Goal: Task Accomplishment & Management: Manage account settings

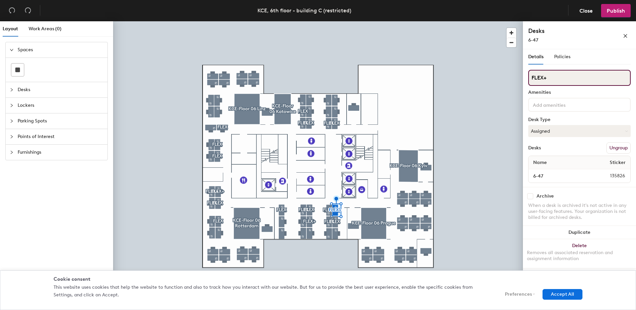
click at [512, 80] on div "Layout Work Areas (0) Spaces Desks Lockers Parking Spots Points of Interest Fur…" at bounding box center [318, 166] width 636 height 291
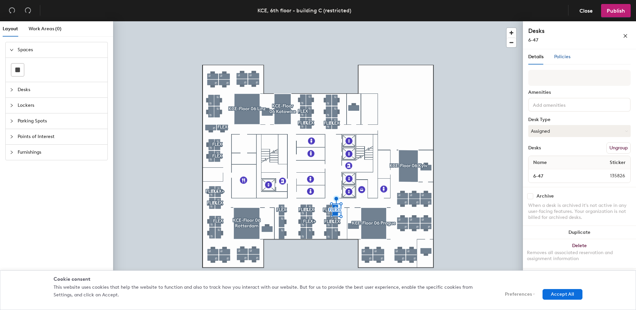
click at [563, 57] on span "Policies" at bounding box center [562, 57] width 16 height 6
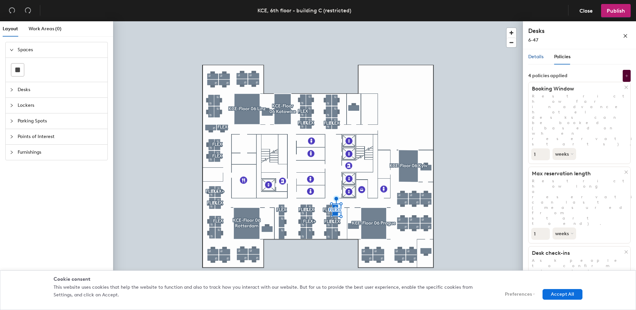
click at [541, 57] on span "Details" at bounding box center [535, 57] width 15 height 6
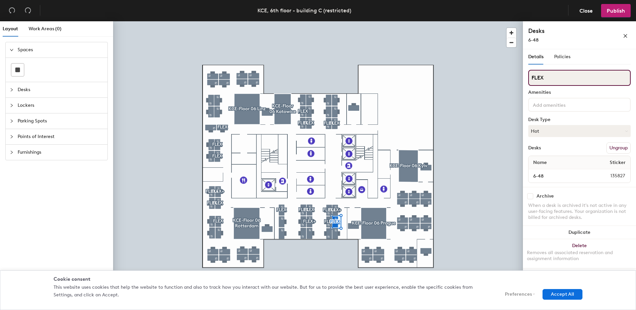
click at [502, 78] on div "Layout Work Areas (0) Spaces Desks Lockers Parking Spots Points of Interest Fur…" at bounding box center [318, 166] width 636 height 291
click at [498, 79] on div "Layout Work Areas (0) Spaces Desks Lockers Parking Spots Points of Interest Fur…" at bounding box center [318, 166] width 636 height 291
click at [492, 75] on div "Layout Work Areas (0) Spaces Desks Lockers Parking Spots Points of Interest Fur…" at bounding box center [318, 166] width 636 height 291
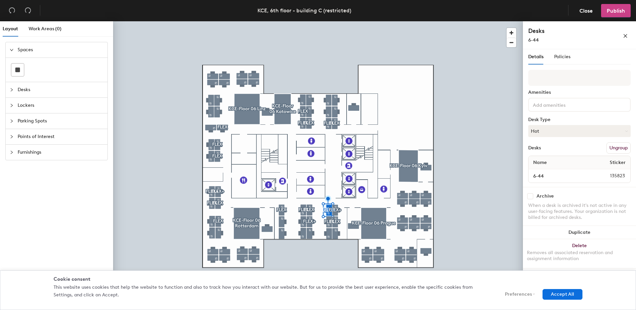
click at [620, 10] on span "Publish" at bounding box center [616, 11] width 18 height 6
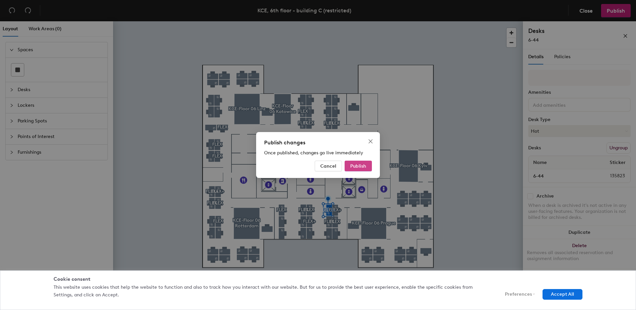
click at [361, 165] on span "Publish" at bounding box center [358, 166] width 16 height 6
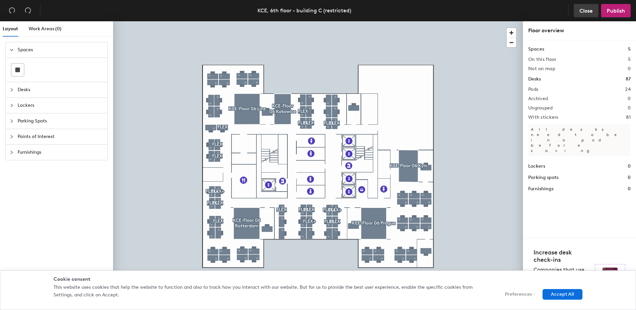
click at [577, 13] on button "Close" at bounding box center [586, 10] width 25 height 13
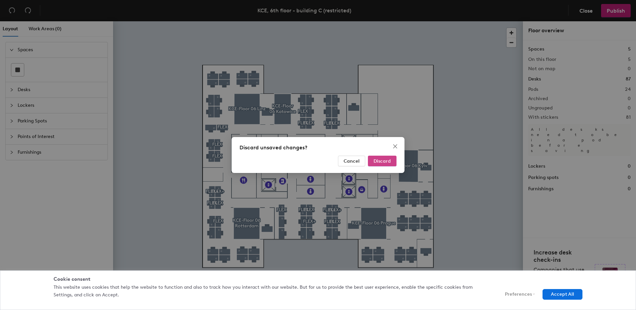
click at [377, 160] on span "Discard" at bounding box center [381, 161] width 17 height 6
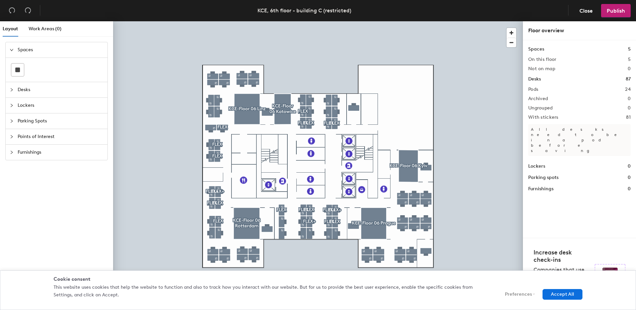
click at [334, 21] on div at bounding box center [318, 21] width 410 height 0
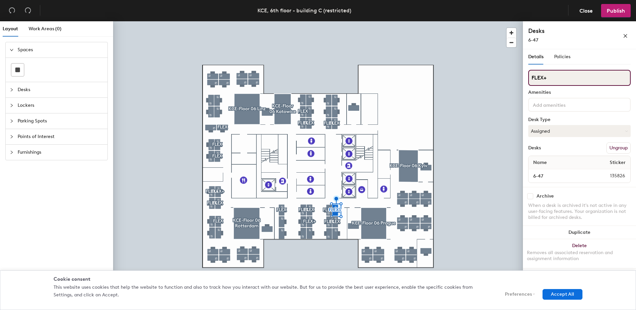
click at [510, 74] on div "Layout Work Areas (0) Spaces Desks Lockers Parking Spots Points of Interest Fur…" at bounding box center [318, 166] width 636 height 291
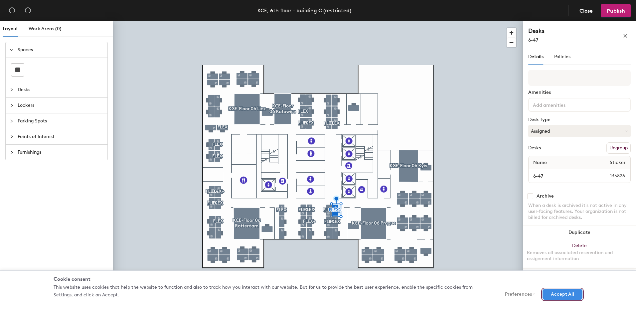
click at [552, 292] on button "Accept All" at bounding box center [562, 294] width 40 height 11
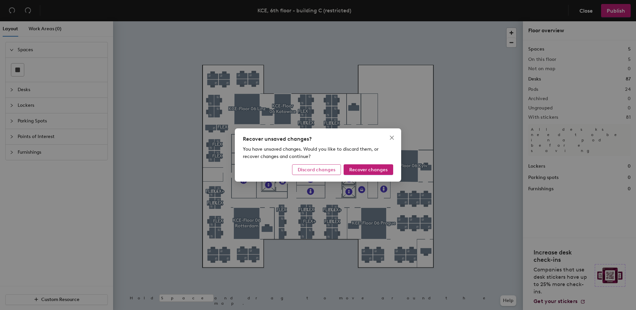
click at [315, 170] on span "Discard changes" at bounding box center [317, 170] width 38 height 6
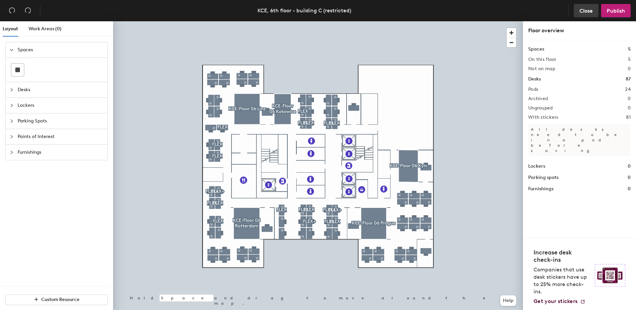
click at [591, 6] on button "Close" at bounding box center [586, 10] width 25 height 13
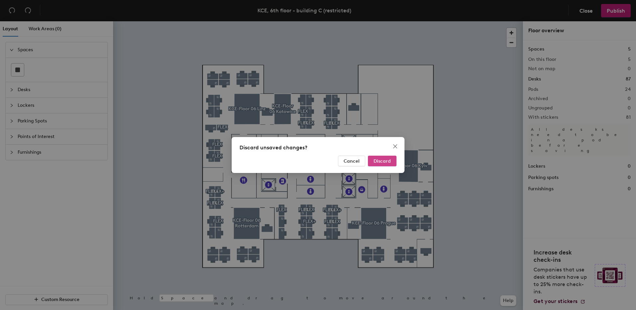
click at [383, 162] on span "Discard" at bounding box center [381, 161] width 17 height 6
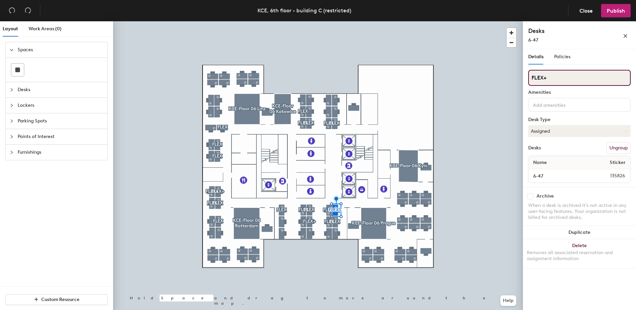
click at [505, 79] on div "Layout Work Areas (0) Spaces Desks Lockers Parking Spots Points of Interest Fur…" at bounding box center [318, 166] width 636 height 291
click at [486, 75] on div "Layout Work Areas (0) Spaces Desks Lockers Parking Spots Points of Interest Fur…" at bounding box center [318, 166] width 636 height 291
click at [507, 81] on div "Layout Work Areas (0) Spaces Desks Lockers Parking Spots Points of Interest Fur…" at bounding box center [318, 166] width 636 height 291
click at [488, 70] on div "Layout Work Areas (0) Spaces Desks Lockers Parking Spots Points of Interest Fur…" at bounding box center [318, 166] width 636 height 291
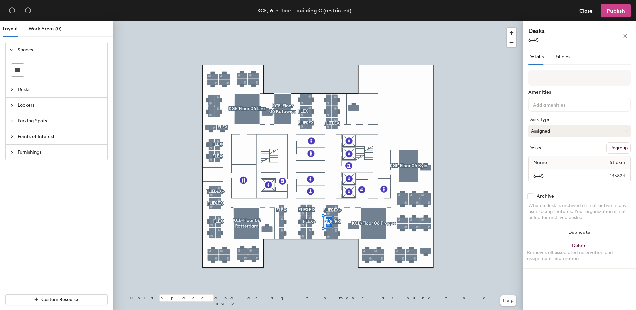
click at [613, 11] on span "Publish" at bounding box center [616, 11] width 18 height 6
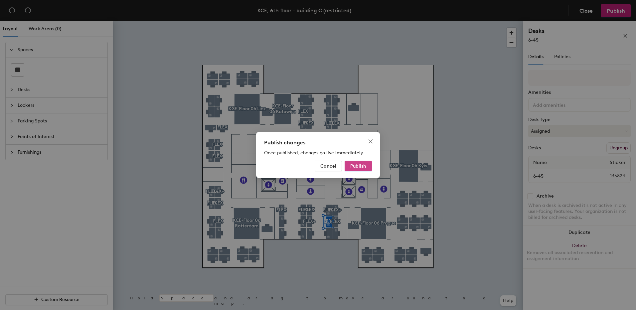
click at [351, 170] on button "Publish" at bounding box center [358, 166] width 27 height 11
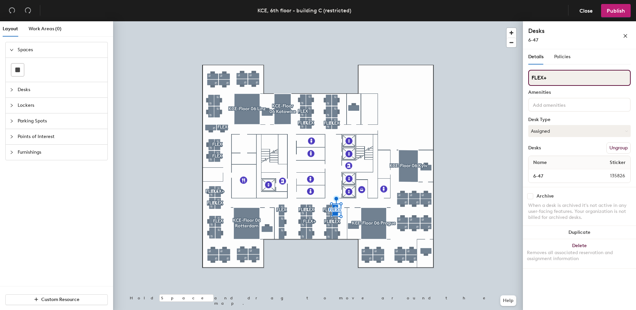
click at [504, 77] on div "Layout Work Areas (0) Spaces Desks Lockers Parking Spots Points of Interest Fur…" at bounding box center [318, 166] width 636 height 291
click at [541, 105] on input at bounding box center [561, 104] width 60 height 8
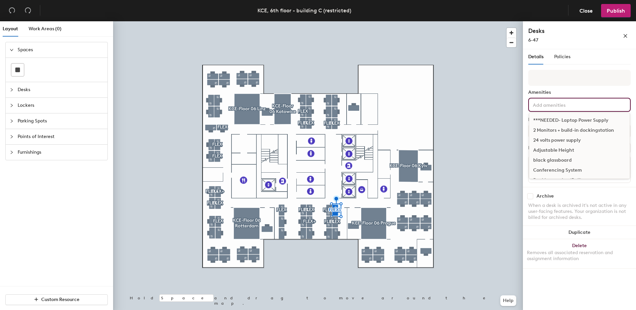
click at [551, 104] on input at bounding box center [561, 104] width 60 height 8
click at [546, 146] on div "Adjustable Height" at bounding box center [579, 150] width 100 height 10
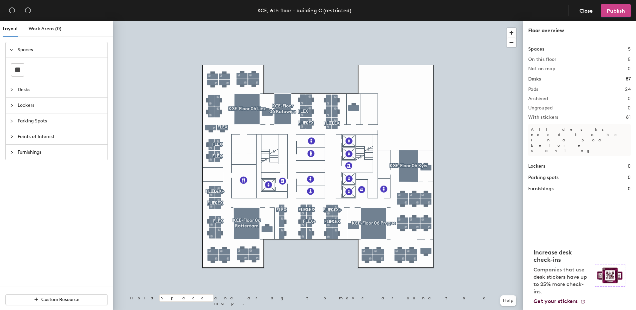
click at [615, 8] on span "Publish" at bounding box center [616, 11] width 18 height 6
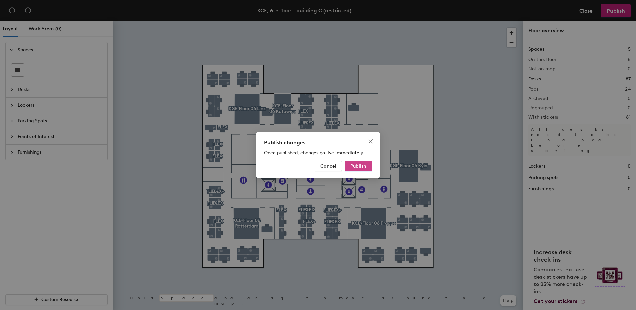
click at [356, 163] on button "Publish" at bounding box center [358, 166] width 27 height 11
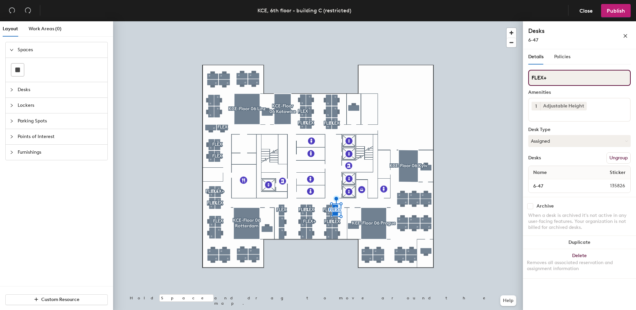
click at [491, 74] on div "Layout Work Areas (0) Spaces Desks Lockers Parking Spots Points of Interest Fur…" at bounding box center [318, 166] width 636 height 291
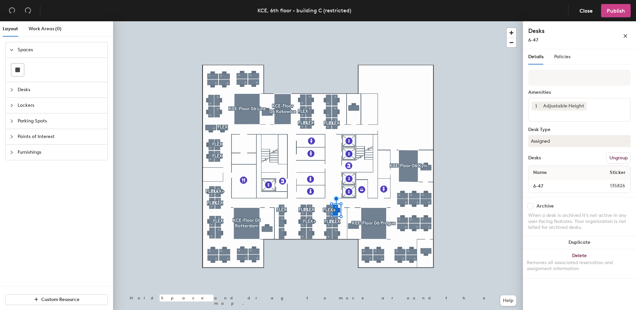
click at [614, 13] on span "Publish" at bounding box center [616, 11] width 18 height 6
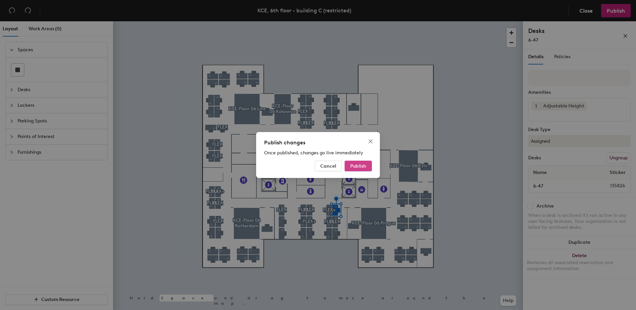
click at [358, 165] on span "Publish" at bounding box center [358, 166] width 16 height 6
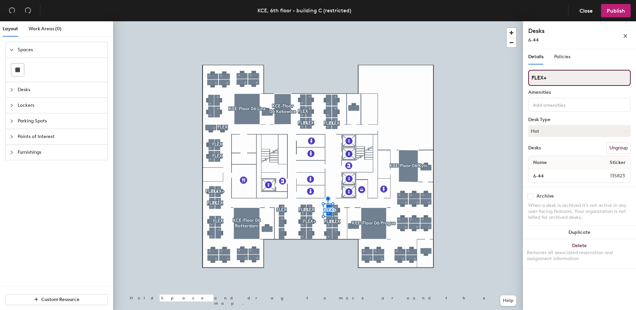
click at [498, 76] on div "Layout Work Areas (0) Spaces Desks Lockers Parking Spots Points of Interest Fur…" at bounding box center [318, 166] width 636 height 291
click at [501, 74] on div "Layout Work Areas (0) Spaces Desks Lockers Parking Spots Points of Interest Fur…" at bounding box center [318, 166] width 636 height 291
click at [491, 73] on div "Layout Work Areas (0) Spaces Desks Lockers Parking Spots Points of Interest Fur…" at bounding box center [318, 166] width 636 height 291
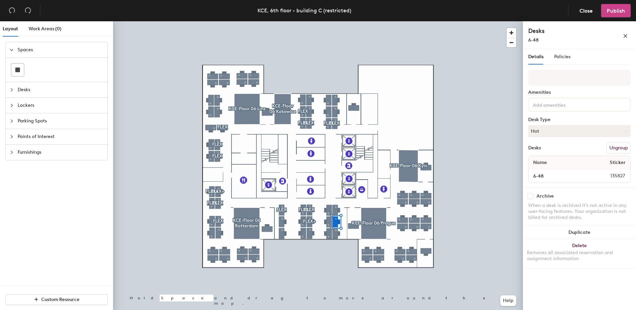
click at [618, 12] on span "Publish" at bounding box center [616, 11] width 18 height 6
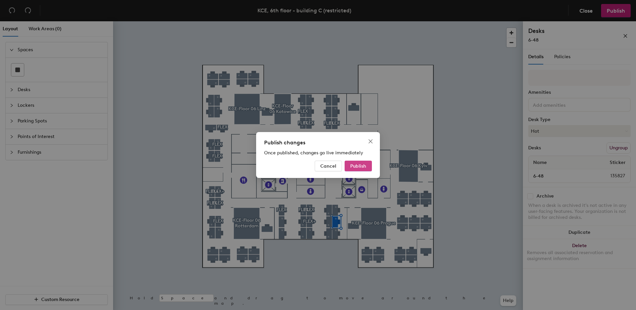
click at [357, 166] on span "Publish" at bounding box center [358, 166] width 16 height 6
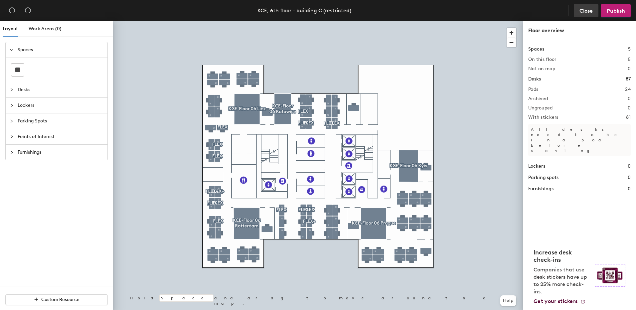
click at [585, 12] on span "Close" at bounding box center [585, 11] width 13 height 6
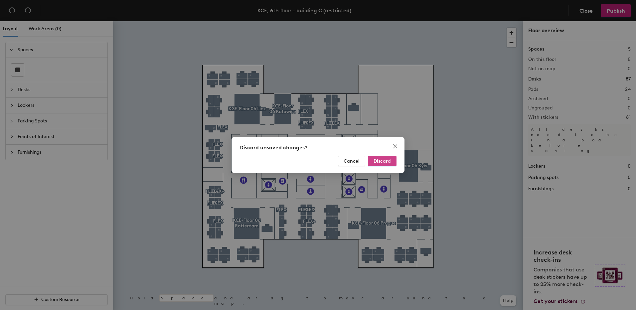
click at [379, 159] on span "Discard" at bounding box center [381, 161] width 17 height 6
